Goal: Task Accomplishment & Management: Manage account settings

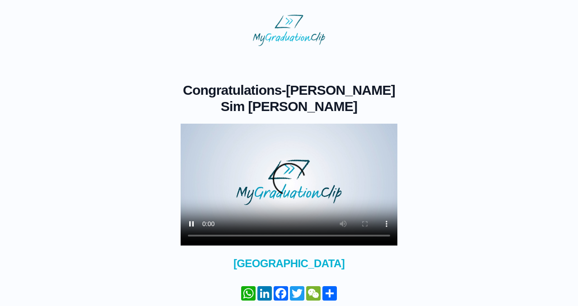
scroll to position [51, 0]
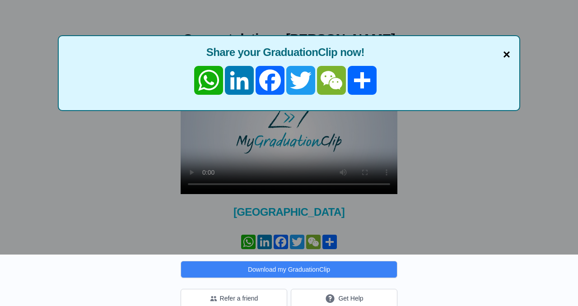
click at [505, 59] on span "×" at bounding box center [506, 54] width 7 height 19
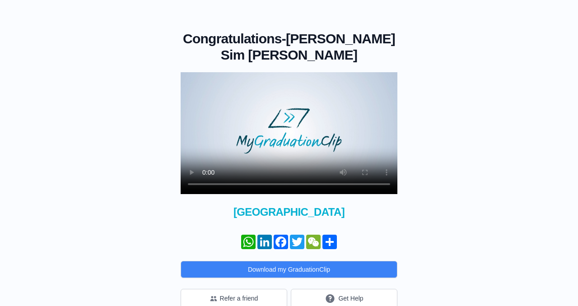
scroll to position [0, 0]
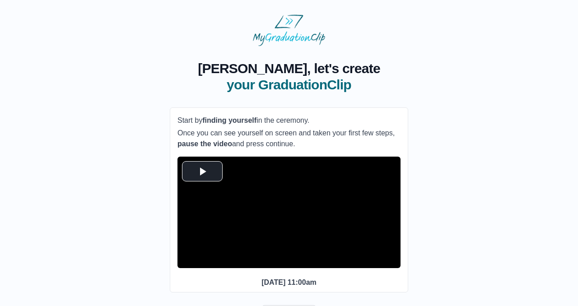
scroll to position [53, 0]
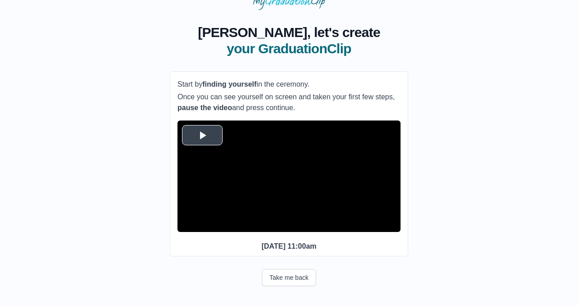
click at [202, 135] on span "Video Player" at bounding box center [202, 135] width 0 height 0
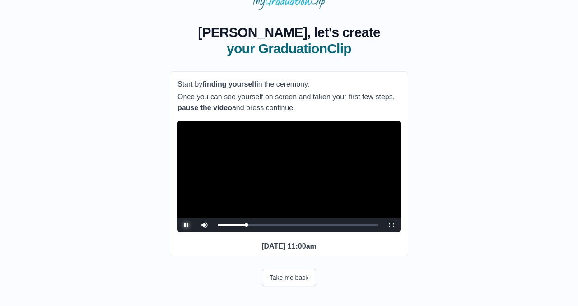
click at [186, 225] on span "Video Player" at bounding box center [186, 225] width 0 height 0
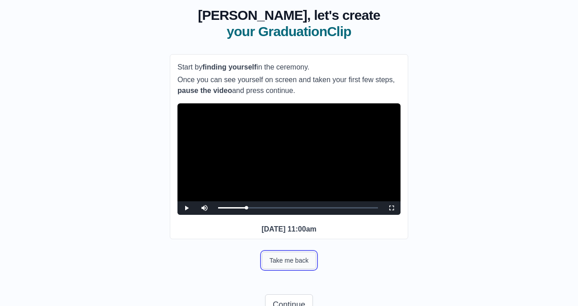
click at [286, 269] on button "Take me back" at bounding box center [289, 260] width 54 height 17
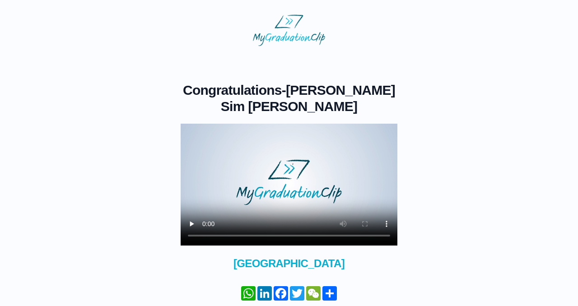
scroll to position [51, 0]
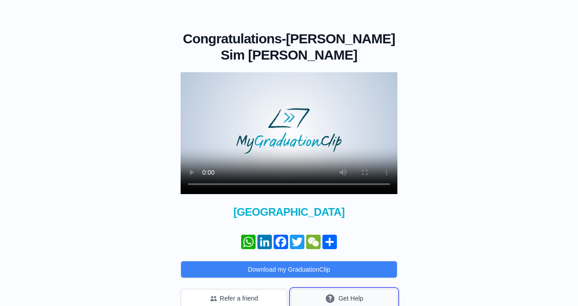
click at [332, 294] on icon "submit" at bounding box center [330, 298] width 9 height 9
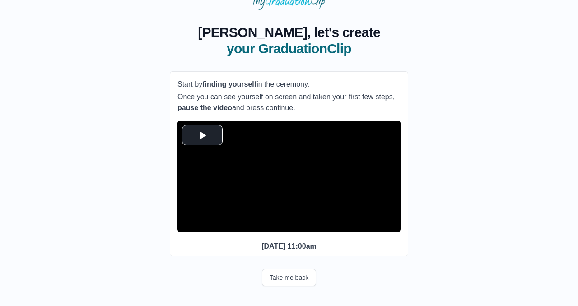
scroll to position [53, 0]
click at [202, 135] on span "Video Player" at bounding box center [202, 135] width 0 height 0
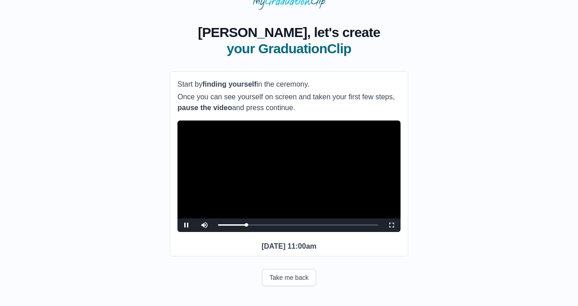
click at [200, 120] on video "Video Player" at bounding box center [288, 175] width 223 height 111
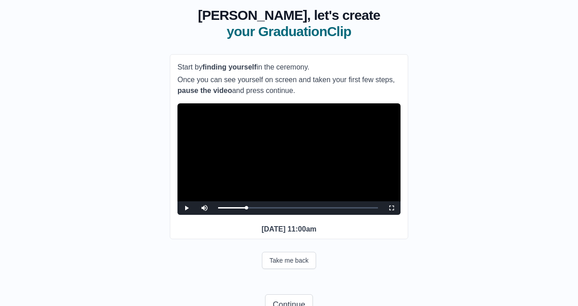
scroll to position [99, 0]
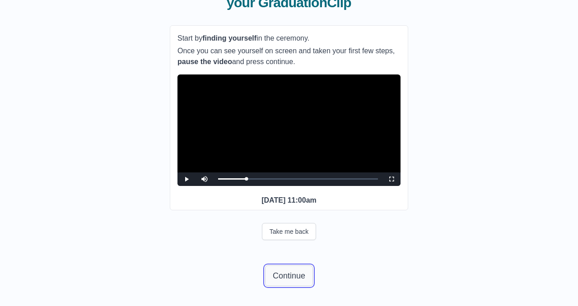
click at [295, 275] on button "Continue" at bounding box center [289, 275] width 48 height 21
click at [297, 277] on button "Continue" at bounding box center [289, 275] width 48 height 21
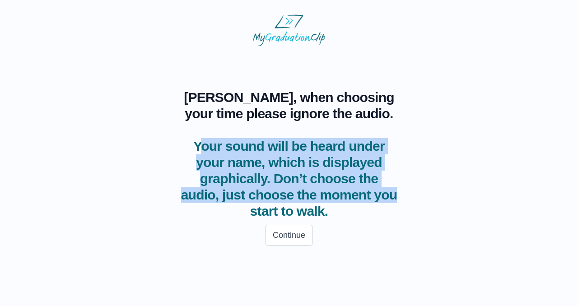
drag, startPoint x: 200, startPoint y: 144, endPoint x: 357, endPoint y: 193, distance: 164.7
click at [357, 193] on span "Your sound will be heard under your name, which is displayed graphically. Don’t…" at bounding box center [288, 178] width 217 height 81
click at [319, 213] on span "Your sound will be heard under your name, which is displayed graphically. Don’t…" at bounding box center [288, 178] width 217 height 81
drag, startPoint x: 319, startPoint y: 213, endPoint x: 192, endPoint y: 148, distance: 141.9
click at [192, 148] on span "Your sound will be heard under your name, which is displayed graphically. Don’t…" at bounding box center [288, 178] width 217 height 81
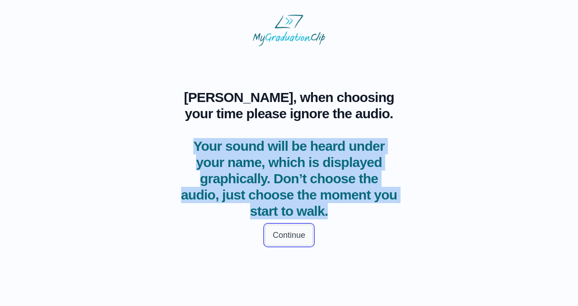
click at [293, 239] on button "Continue" at bounding box center [289, 235] width 48 height 21
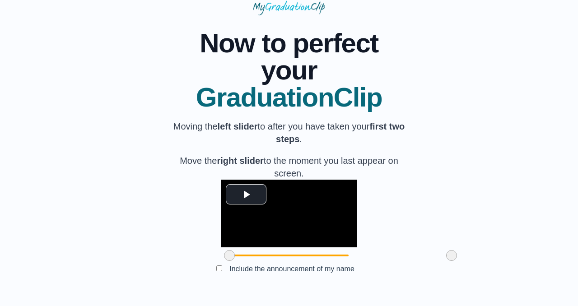
scroll to position [83, 0]
click at [246, 194] on span "Video Player" at bounding box center [246, 194] width 0 height 0
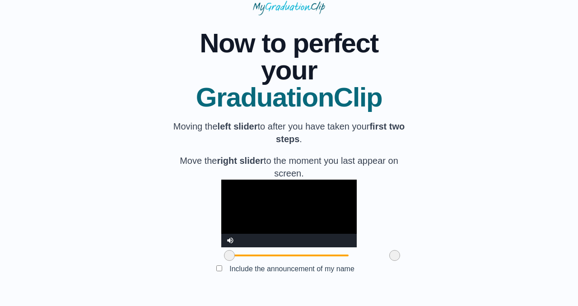
drag, startPoint x: 398, startPoint y: 268, endPoint x: 342, endPoint y: 267, distance: 56.9
click at [389, 261] on span at bounding box center [394, 255] width 11 height 11
drag, startPoint x: 180, startPoint y: 267, endPoint x: 198, endPoint y: 273, distance: 19.5
click at [242, 261] on span at bounding box center [247, 255] width 11 height 11
click at [245, 261] on span at bounding box center [250, 255] width 11 height 11
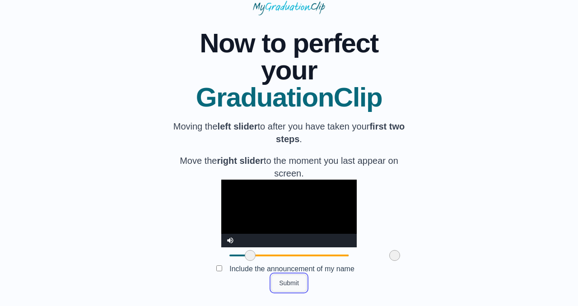
click at [287, 291] on button "Submit" at bounding box center [288, 282] width 35 height 17
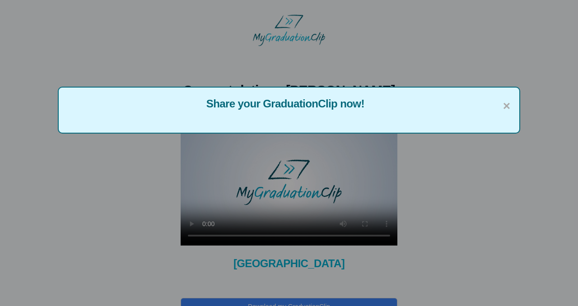
click at [258, 287] on div "× Share your GraduationClip now!" at bounding box center [289, 153] width 578 height 306
click at [504, 105] on span "×" at bounding box center [506, 106] width 7 height 19
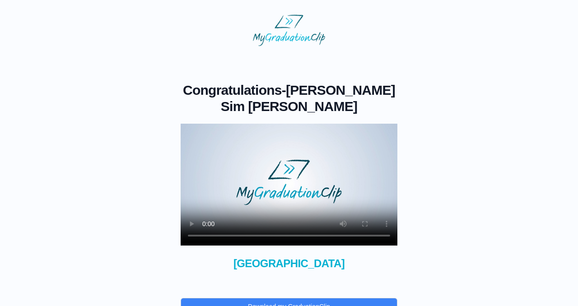
scroll to position [37, 0]
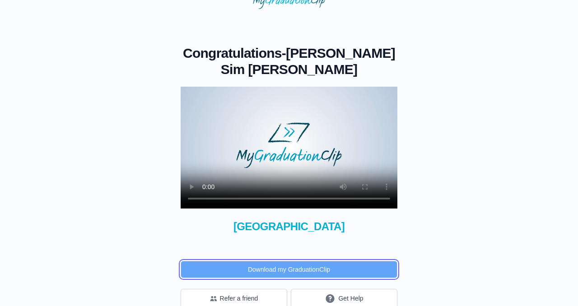
click at [296, 261] on button "Download my GraduationClip" at bounding box center [288, 269] width 217 height 17
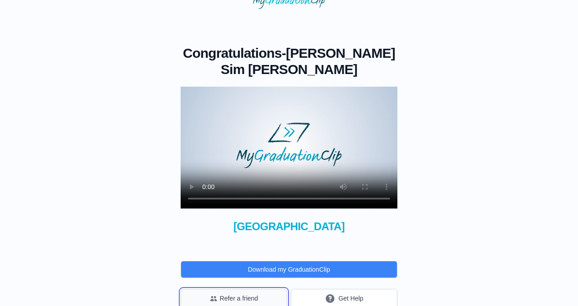
click at [247, 289] on button "Refer a friend" at bounding box center [233, 298] width 106 height 19
click at [563, 109] on body "Congratulations - Lai Sim Kwok × Share your GraduationClip now! × Why not also …" at bounding box center [288, 142] width 563 height 345
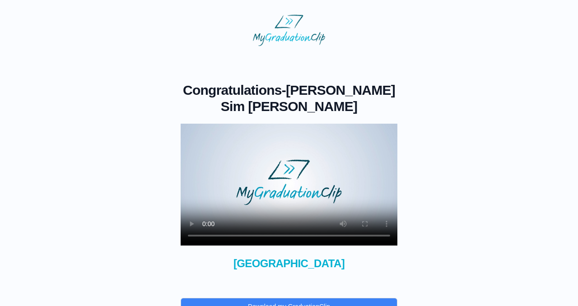
click at [189, 254] on div "Congratulations - Lai Sim Kwok × Share your GraduationClip now! × Why not also …" at bounding box center [288, 213] width 217 height 263
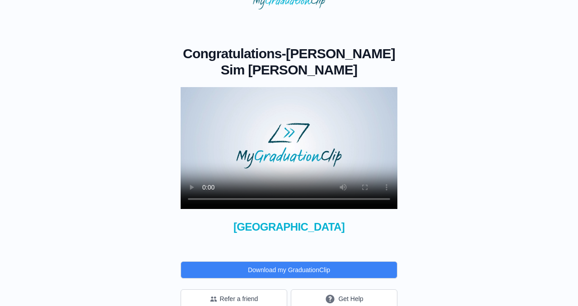
scroll to position [37, 0]
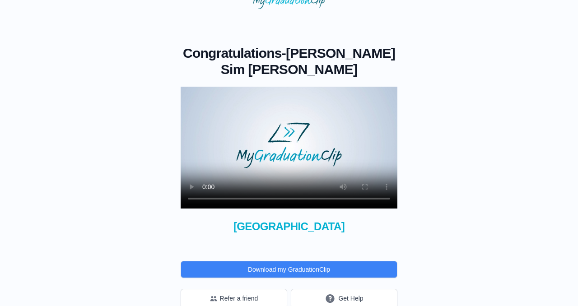
click at [278, 219] on span "University College Birmingham" at bounding box center [288, 226] width 217 height 14
click at [243, 289] on button "Refer a friend" at bounding box center [233, 298] width 106 height 19
click at [341, 289] on button "Get Help" at bounding box center [344, 298] width 106 height 19
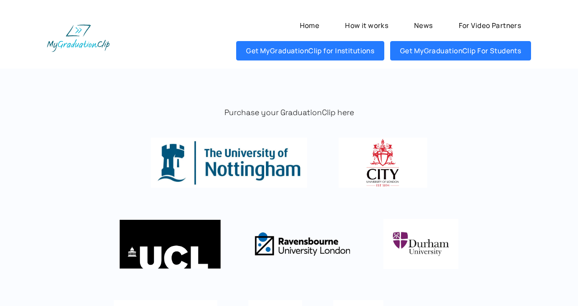
click at [344, 118] on p "Purchase your GraduationClip here" at bounding box center [288, 112] width 515 height 11
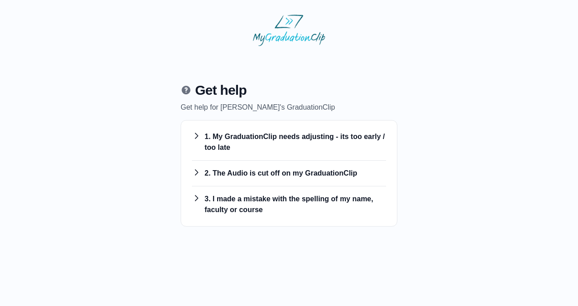
click at [247, 206] on h3 "3. I made a mistake with the spelling of my name, faculty or course" at bounding box center [289, 205] width 194 height 22
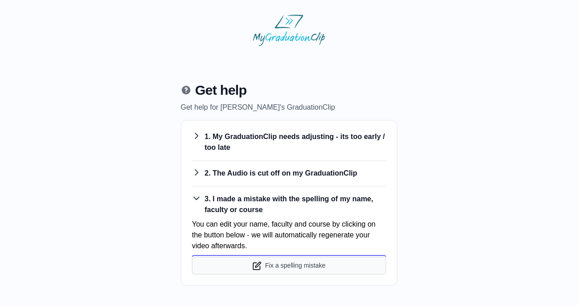
click at [264, 265] on button "Fix a spelling mistake" at bounding box center [289, 266] width 194 height 18
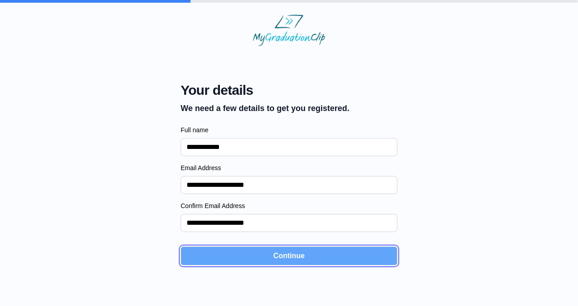
click at [257, 260] on button "Continue" at bounding box center [288, 255] width 217 height 19
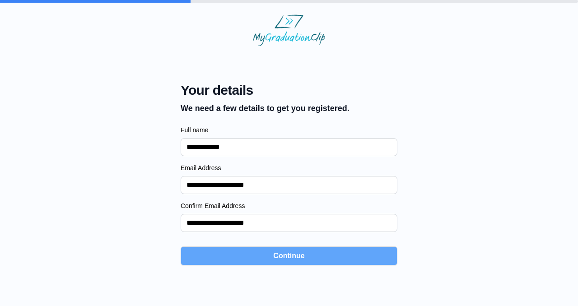
select select "**********"
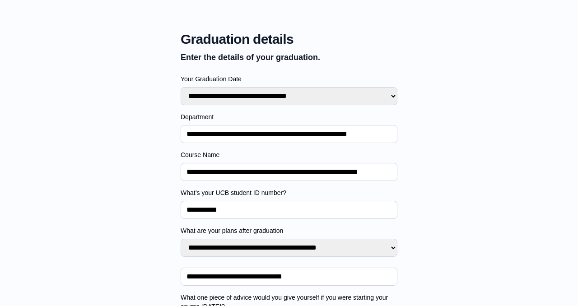
scroll to position [79, 0]
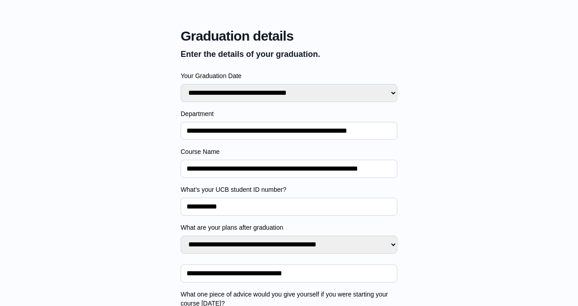
click at [236, 137] on input "**********" at bounding box center [288, 131] width 217 height 18
click at [208, 169] on input "**********" at bounding box center [288, 169] width 217 height 18
type input "**********"
click at [199, 134] on input "**********" at bounding box center [288, 131] width 217 height 18
click at [193, 129] on input "**********" at bounding box center [288, 131] width 217 height 18
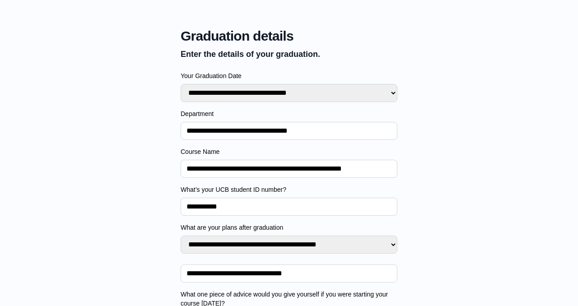
scroll to position [143, 0]
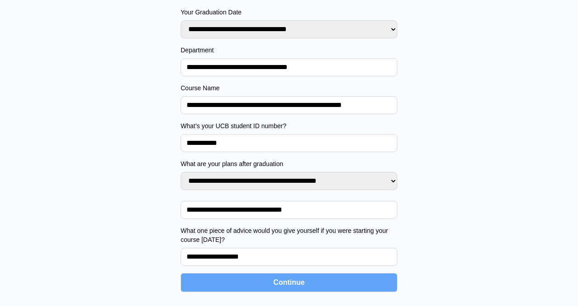
type input "**********"
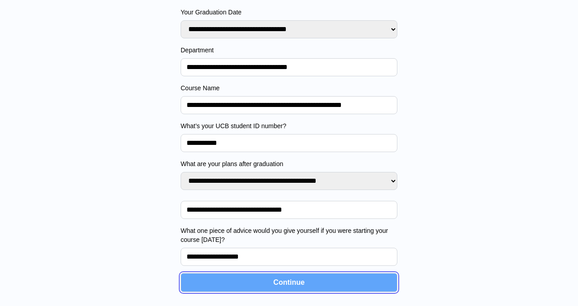
click at [287, 283] on button "Continue" at bounding box center [288, 282] width 217 height 19
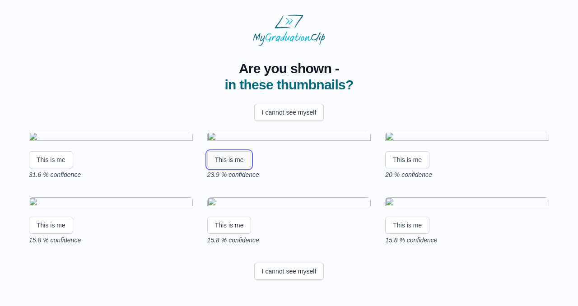
click at [235, 168] on button "This is me" at bounding box center [229, 159] width 44 height 17
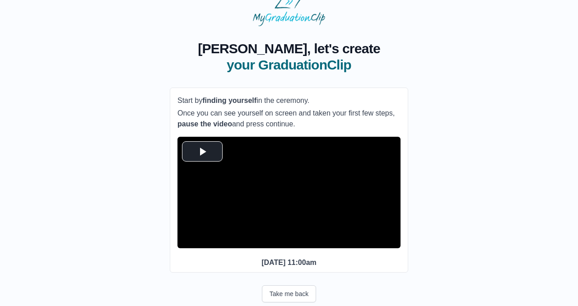
scroll to position [25, 0]
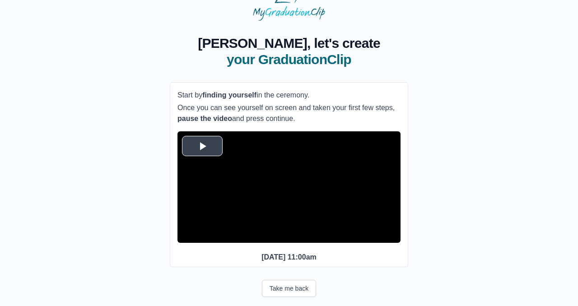
click at [202, 146] on span "Video Player" at bounding box center [202, 146] width 0 height 0
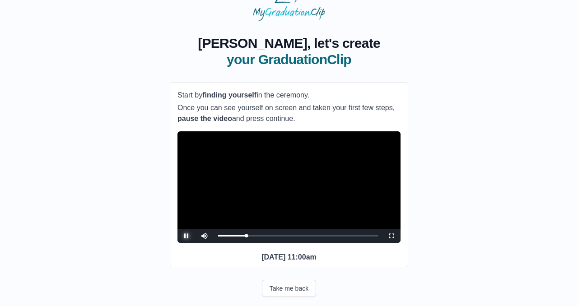
click at [186, 236] on span "Video Player" at bounding box center [186, 236] width 0 height 0
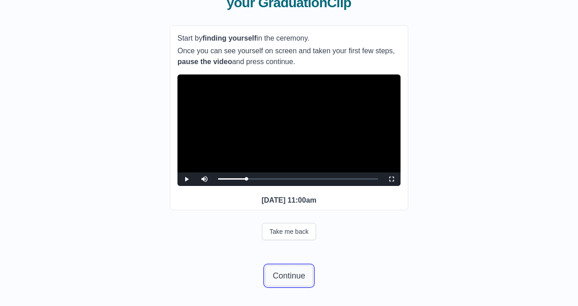
click at [282, 281] on button "Continue" at bounding box center [289, 275] width 48 height 21
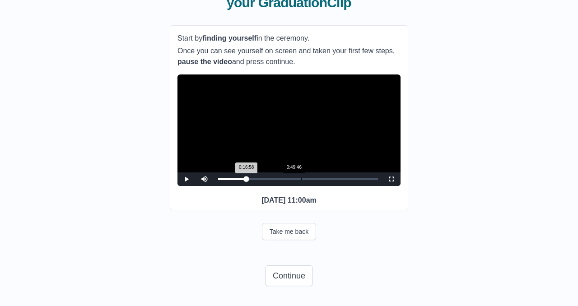
scroll to position [0, 0]
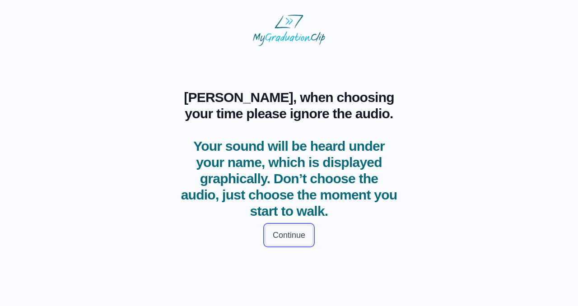
click at [283, 233] on button "Continue" at bounding box center [289, 235] width 48 height 21
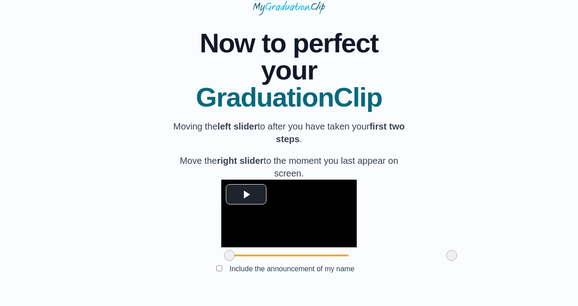
scroll to position [97, 0]
drag, startPoint x: 178, startPoint y: 254, endPoint x: 199, endPoint y: 254, distance: 21.2
click at [245, 254] on span at bounding box center [250, 255] width 11 height 11
drag, startPoint x: 398, startPoint y: 254, endPoint x: 345, endPoint y: 265, distance: 54.9
click at [345, 265] on div "**********" at bounding box center [289, 153] width 238 height 276
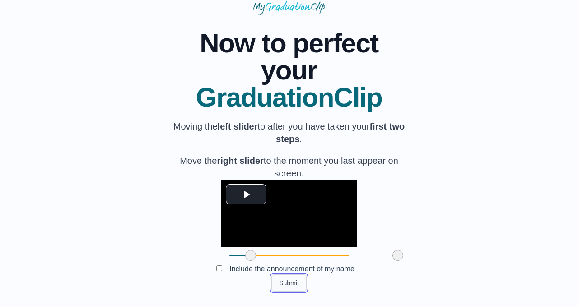
click at [285, 279] on button "Submit" at bounding box center [288, 282] width 35 height 17
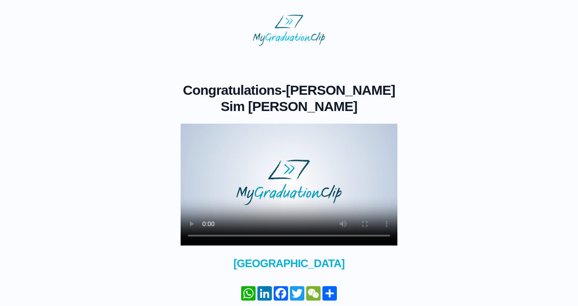
click at [120, 188] on div "Congratulations - [PERSON_NAME] Sim [PERSON_NAME] × Share your GraduationClip n…" at bounding box center [288, 203] width 549 height 314
click at [91, 187] on div "Congratulations - [PERSON_NAME] Sim [PERSON_NAME] × Share your GraduationClip n…" at bounding box center [288, 203] width 549 height 314
click at [92, 185] on div "Congratulations - [PERSON_NAME] Sim [PERSON_NAME] × Share your GraduationClip n…" at bounding box center [288, 203] width 549 height 314
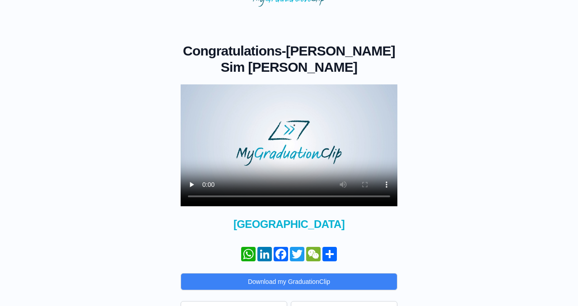
scroll to position [51, 0]
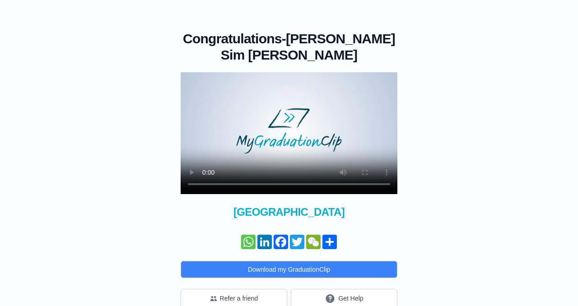
click at [241, 235] on link "WhatsApp" at bounding box center [248, 242] width 16 height 14
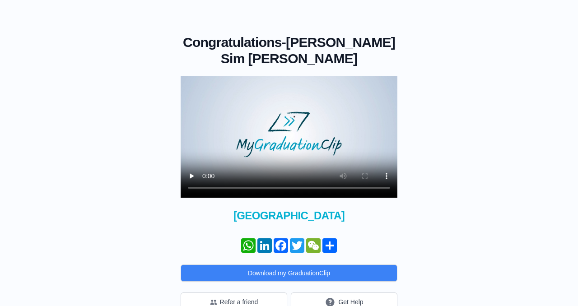
scroll to position [51, 0]
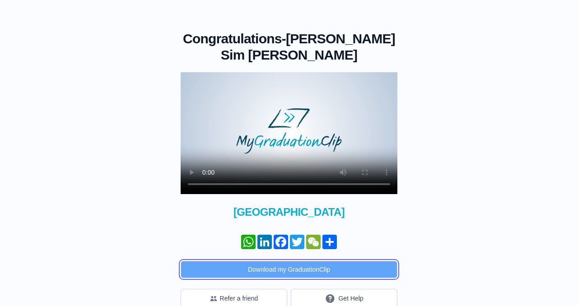
click at [287, 261] on button "Download my GraduationClip" at bounding box center [288, 269] width 217 height 17
